Goal: Information Seeking & Learning: Learn about a topic

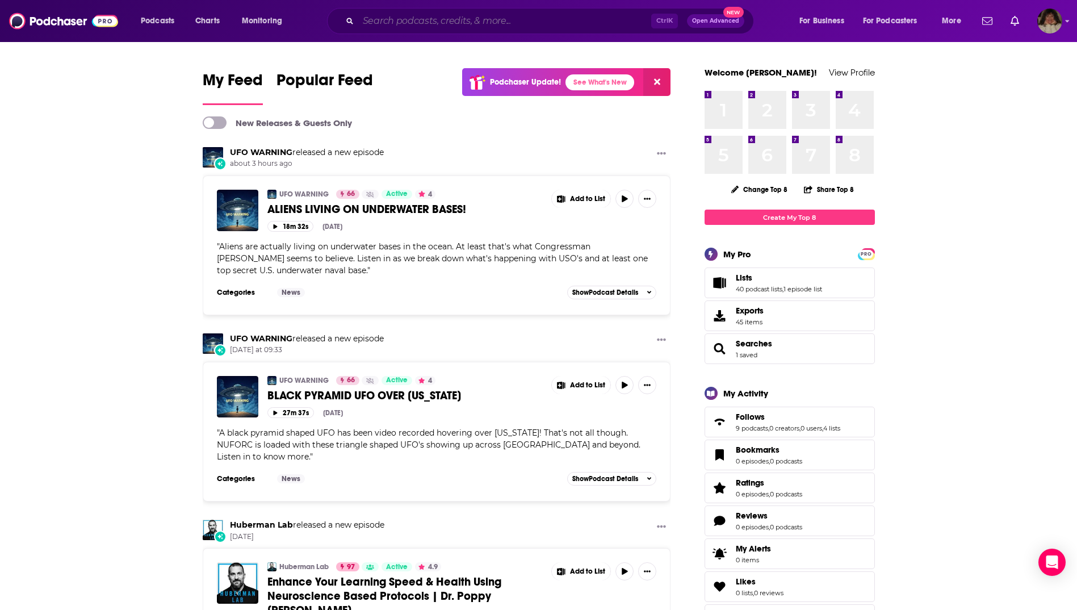
click at [376, 24] on input "Search podcasts, credits, & more..." at bounding box center [504, 21] width 293 height 18
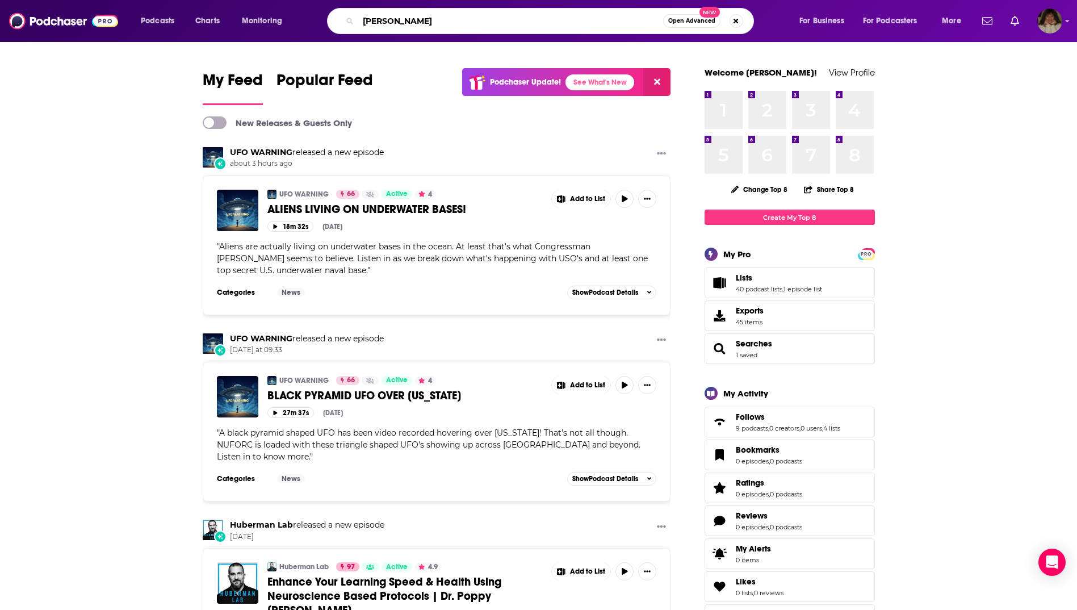
type input "[PERSON_NAME]"
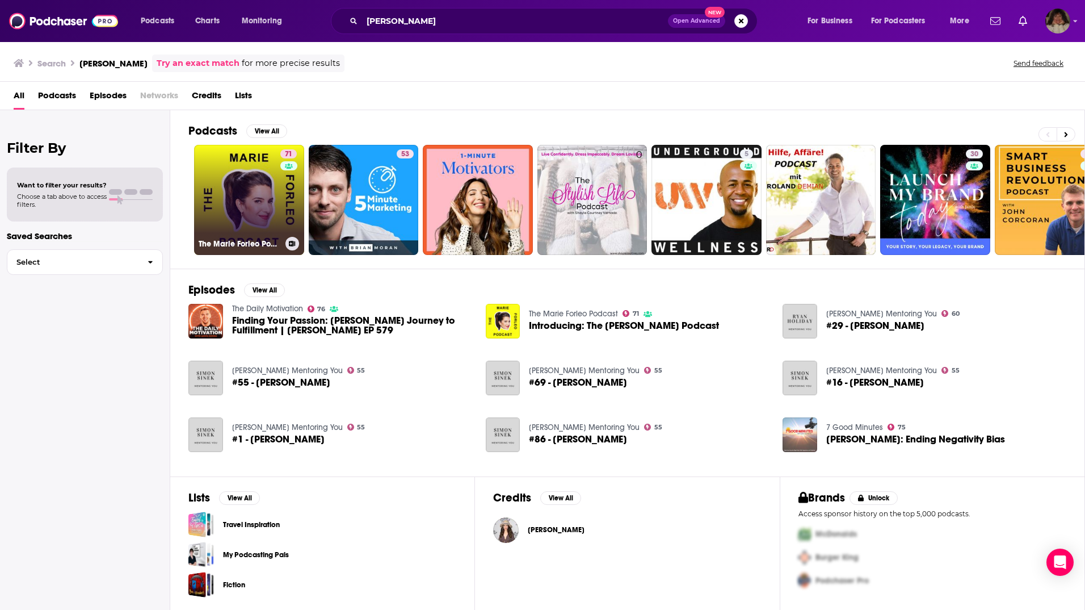
click at [290, 213] on div "71" at bounding box center [289, 192] width 19 height 87
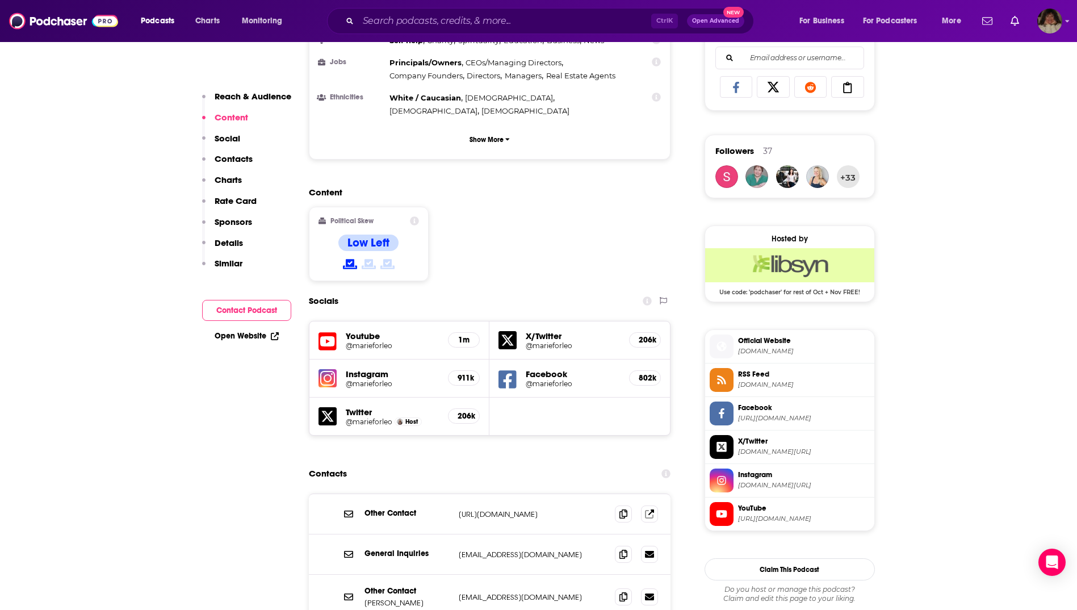
scroll to position [1022, 0]
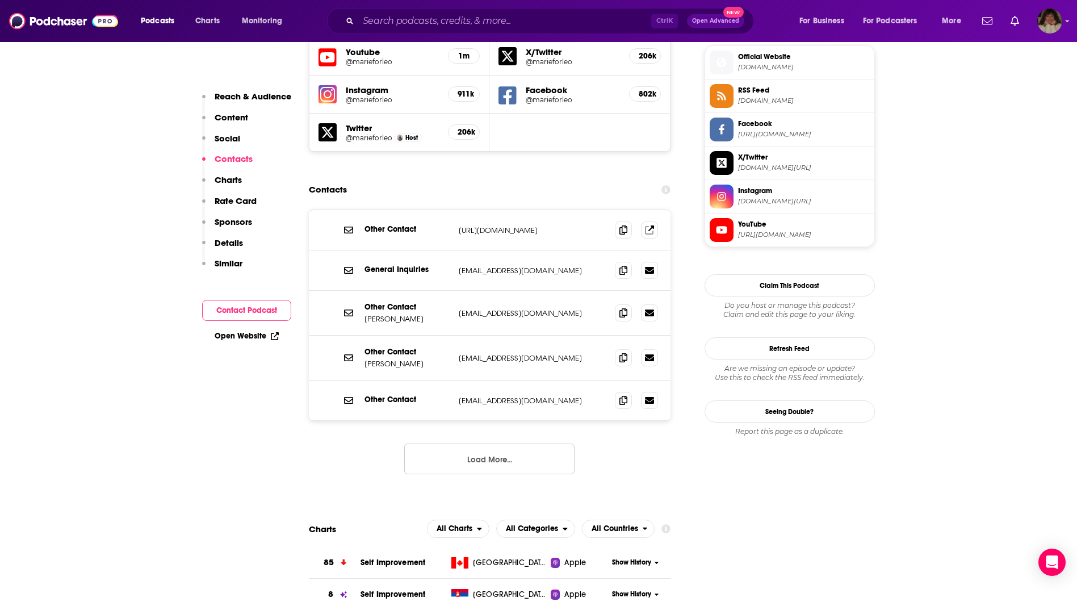
click at [488, 443] on button "Load More..." at bounding box center [489, 458] width 170 height 31
